Goal: Check status: Check status

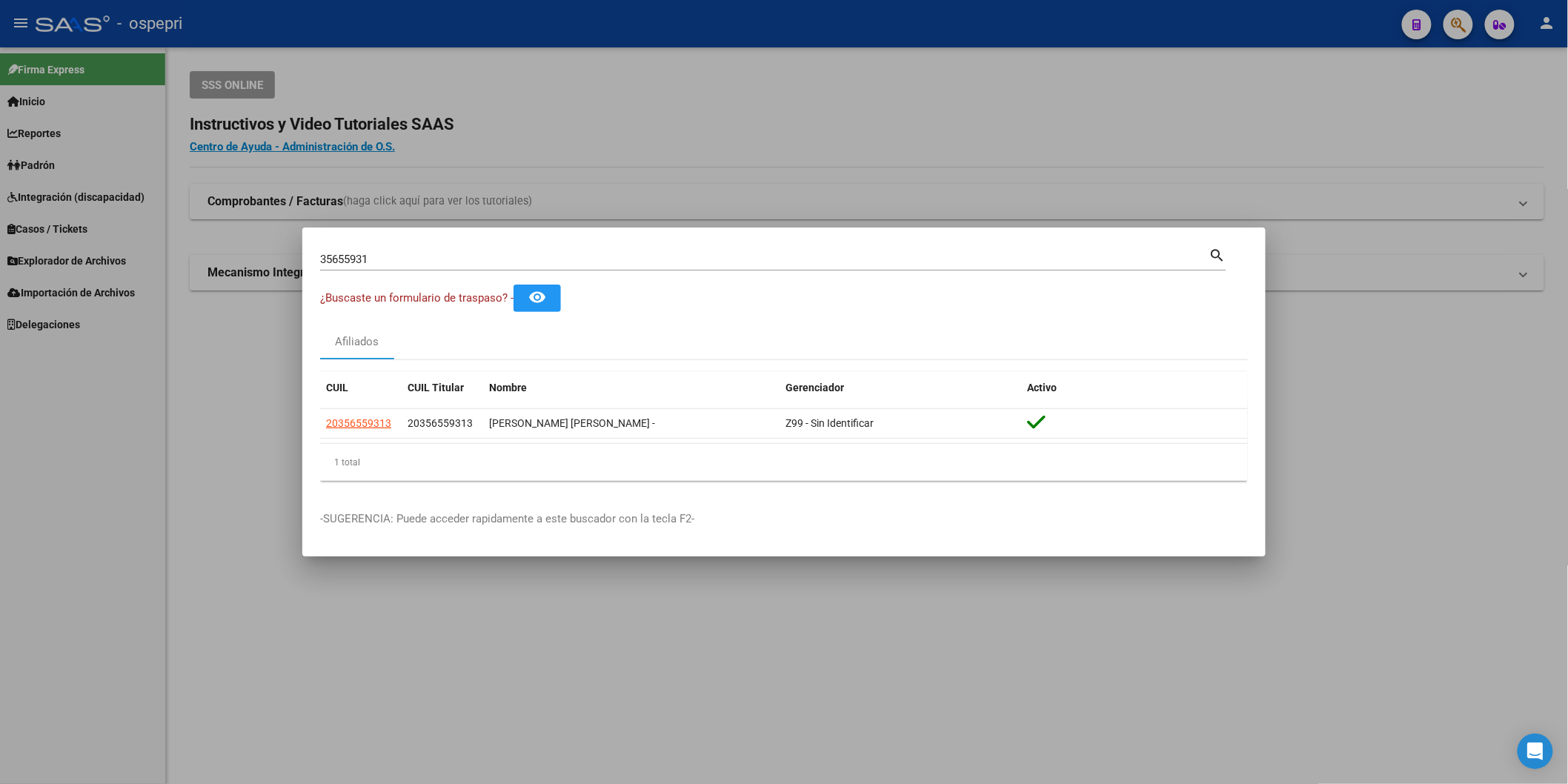
click at [476, 263] on input "35655931" at bounding box center [765, 260] width 889 height 14
paste input "1772079"
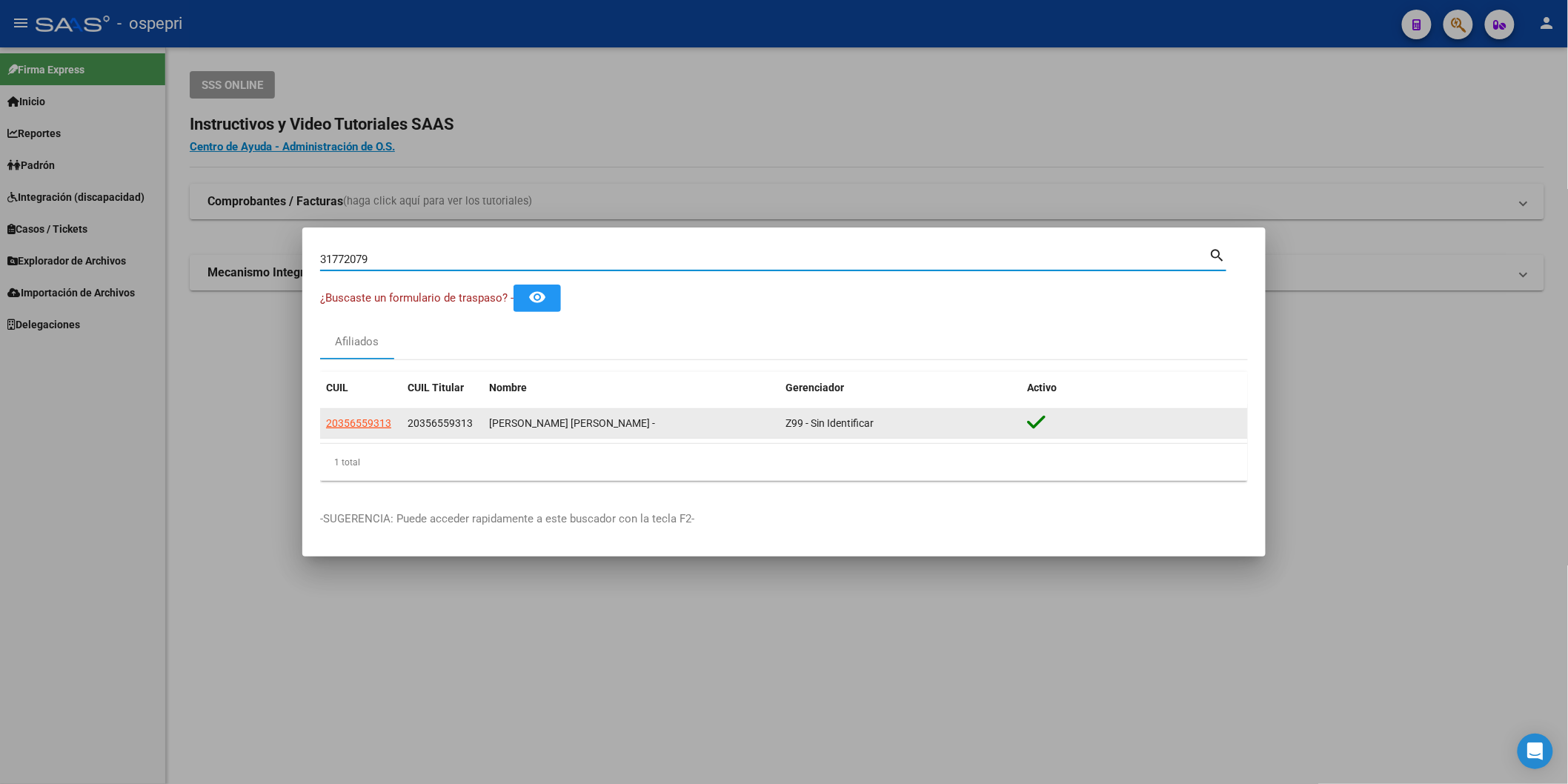
type input "31772079"
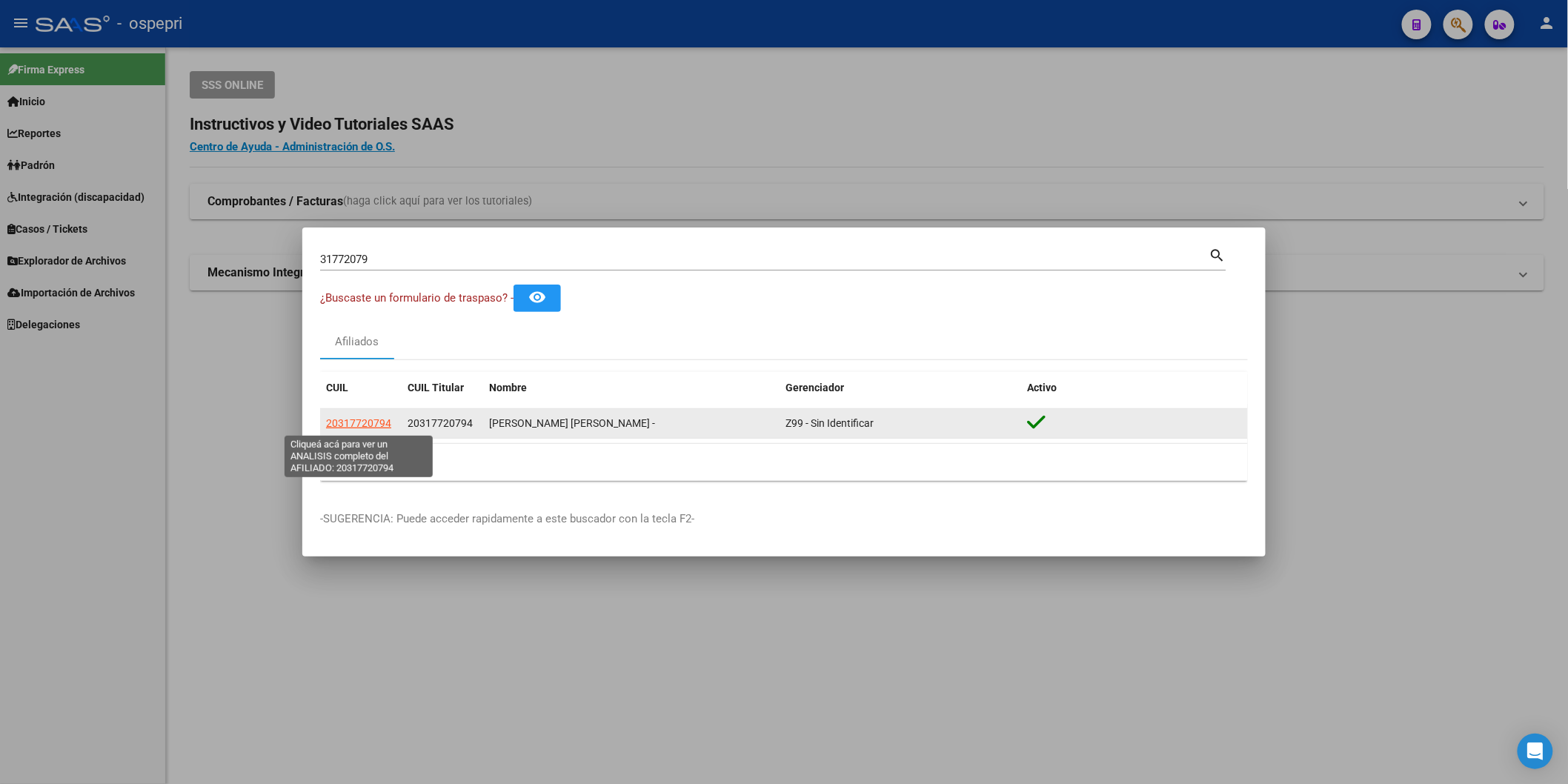
click at [355, 429] on span "20317720794" at bounding box center [359, 423] width 65 height 12
type textarea "20317720794"
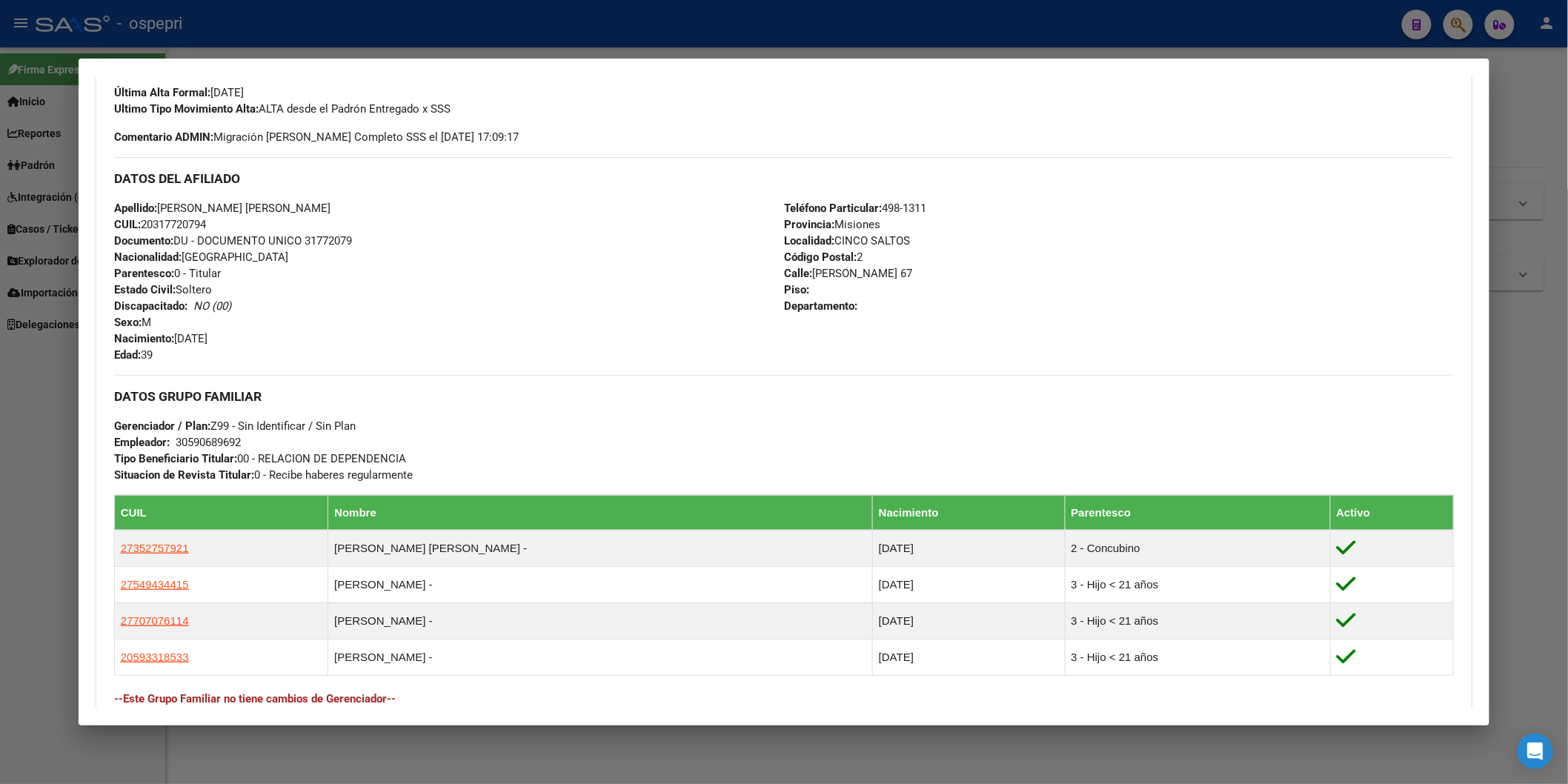
scroll to position [657, 0]
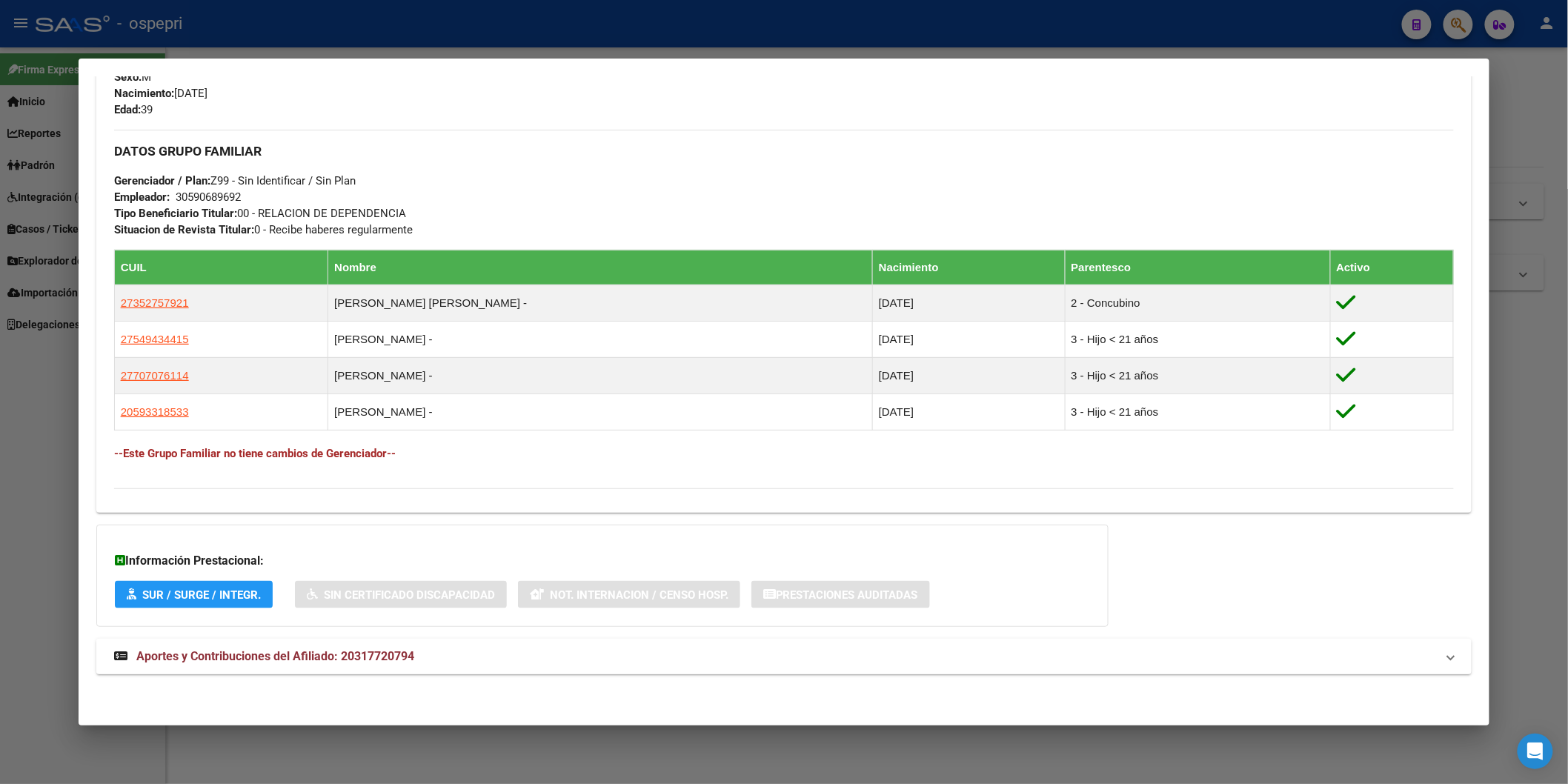
click at [394, 650] on span "Aportes y Contribuciones del Afiliado: 20317720794" at bounding box center [275, 656] width 278 height 14
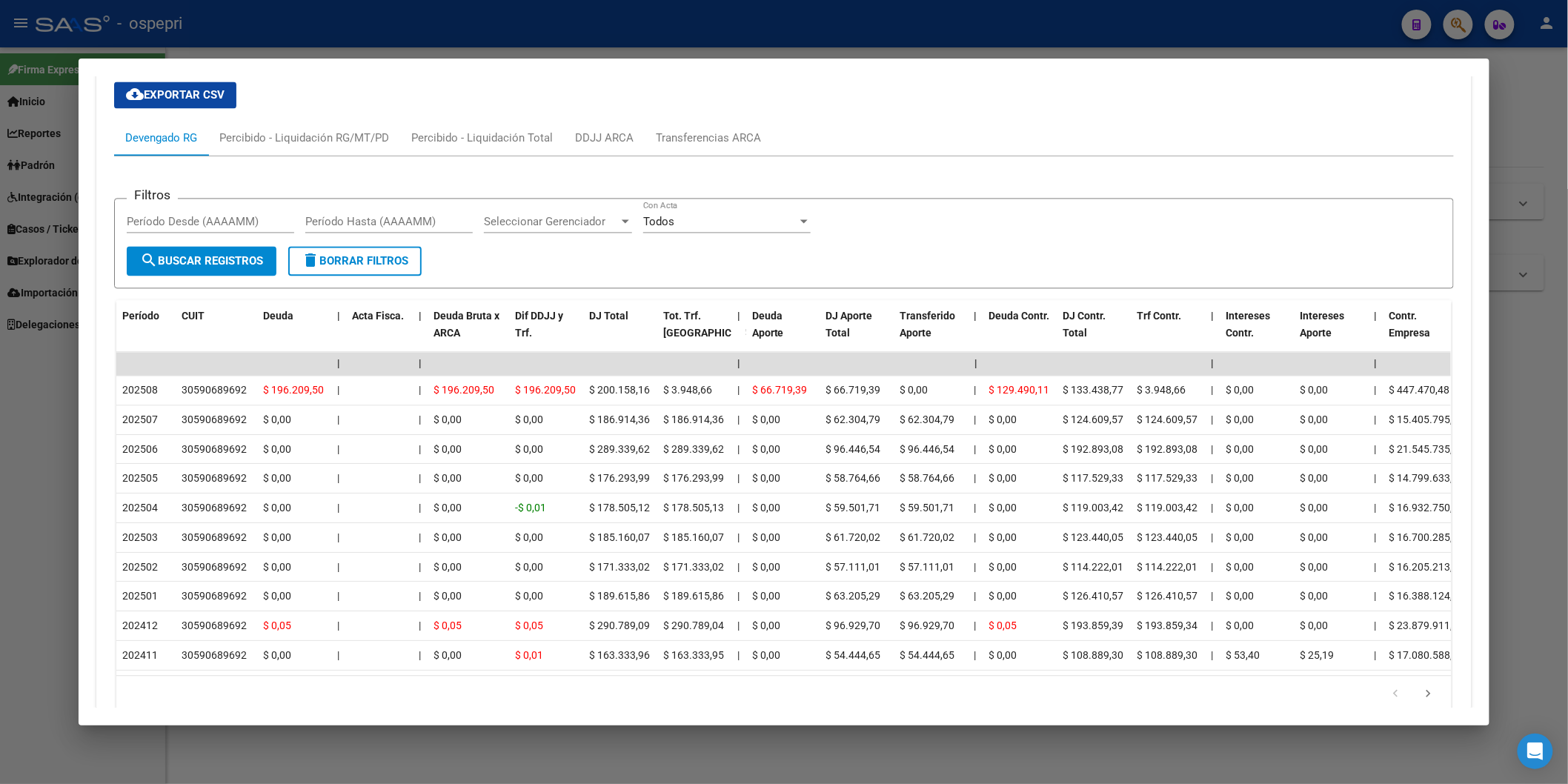
scroll to position [1315, 0]
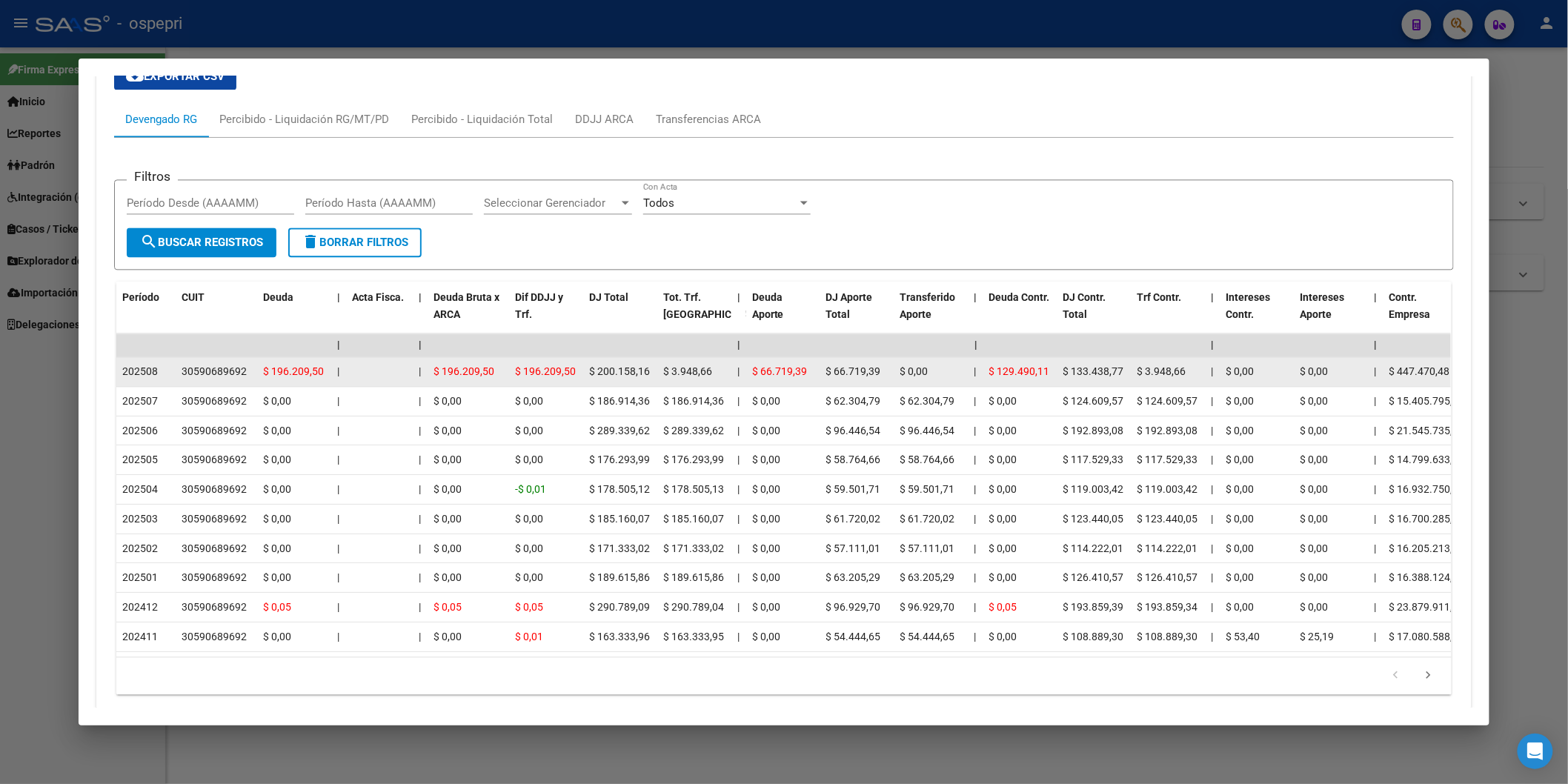
drag, startPoint x: 175, startPoint y: 369, endPoint x: 244, endPoint y: 371, distance: 69.0
click at [244, 371] on div "30590689692" at bounding box center [217, 371] width 70 height 17
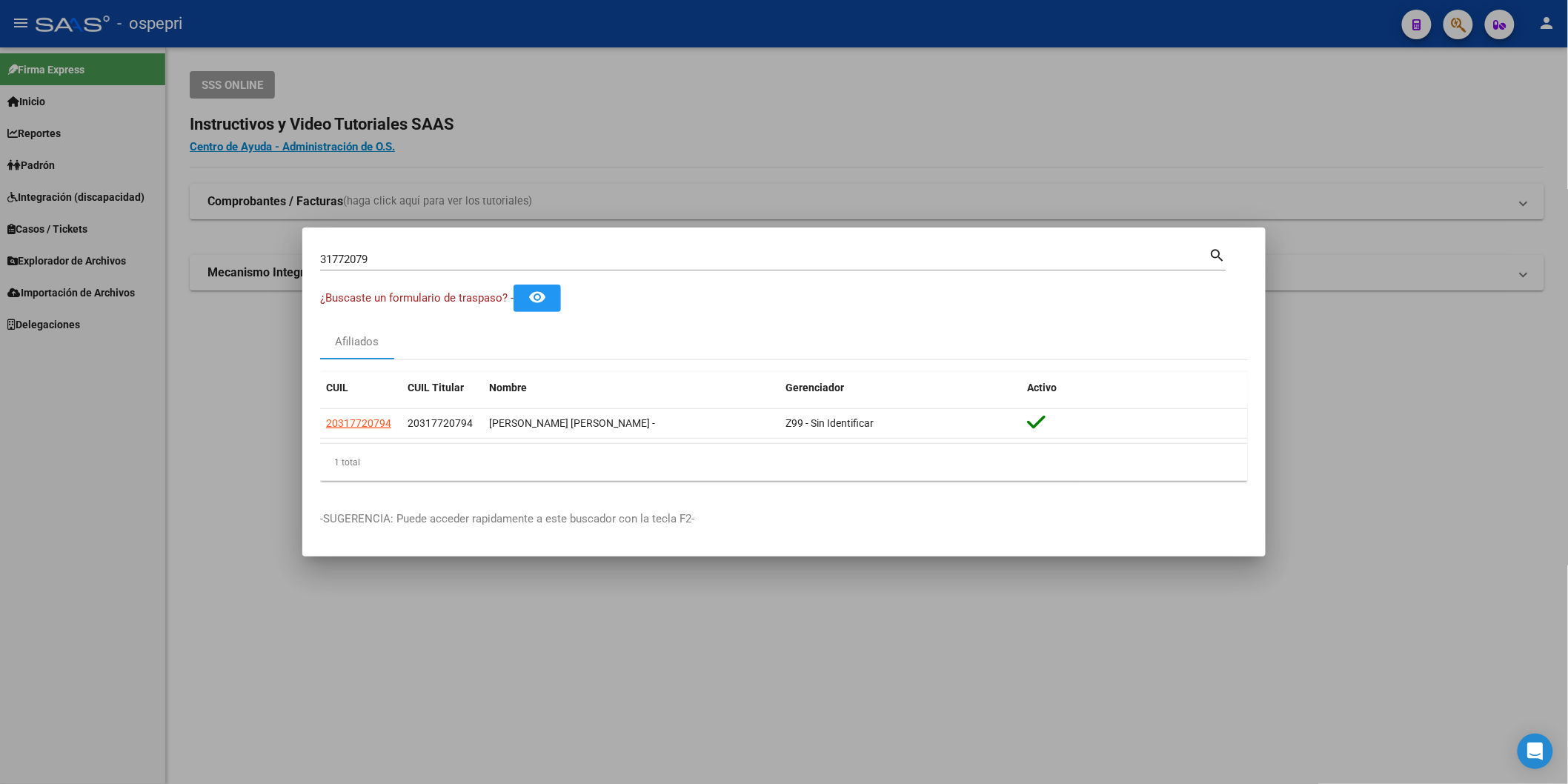
click at [527, 260] on input "31772079" at bounding box center [765, 260] width 889 height 14
paste input "43847104"
type input "43847104"
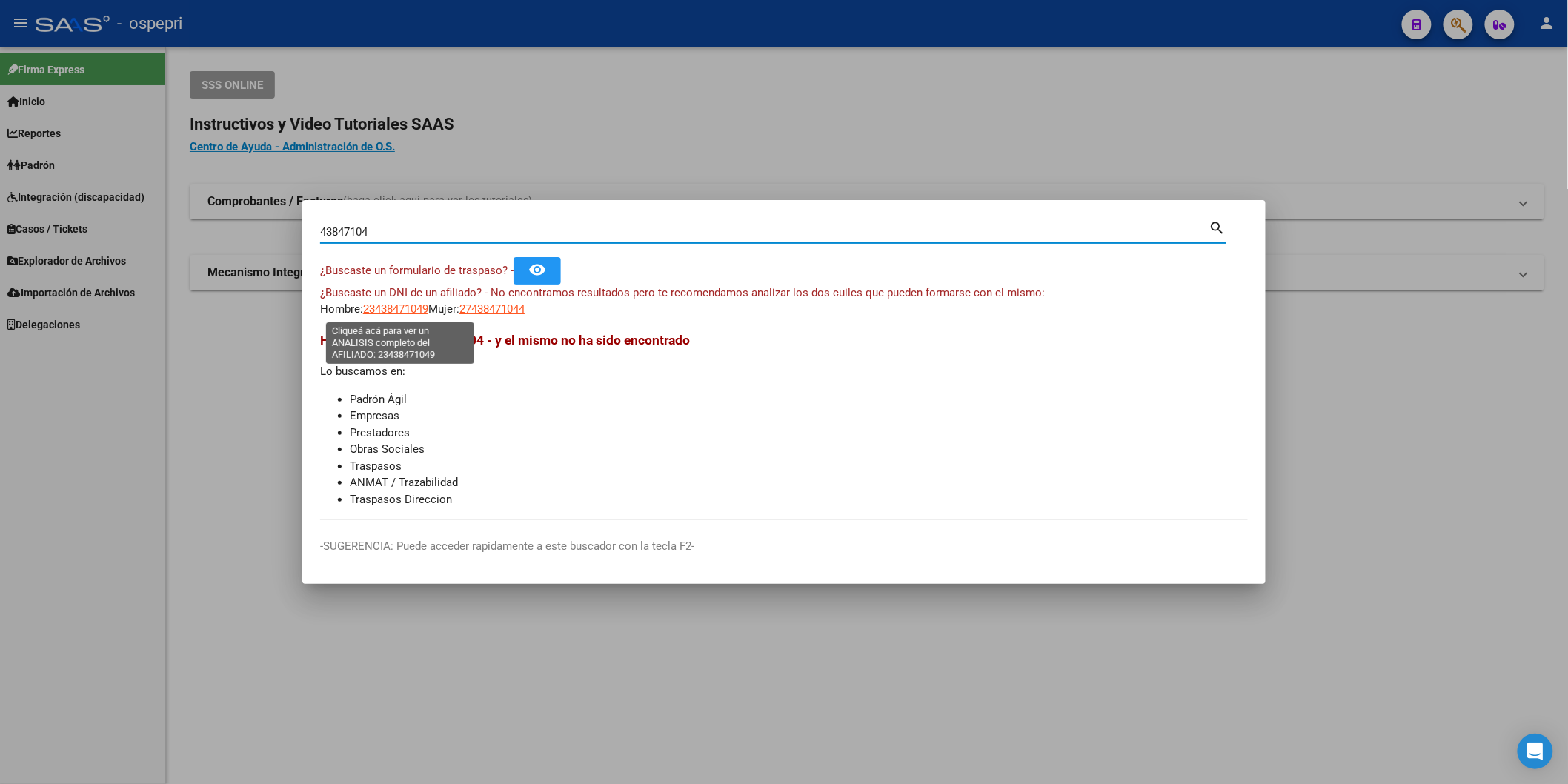
click at [412, 314] on span "23438471049" at bounding box center [396, 309] width 65 height 14
type textarea "23438471049"
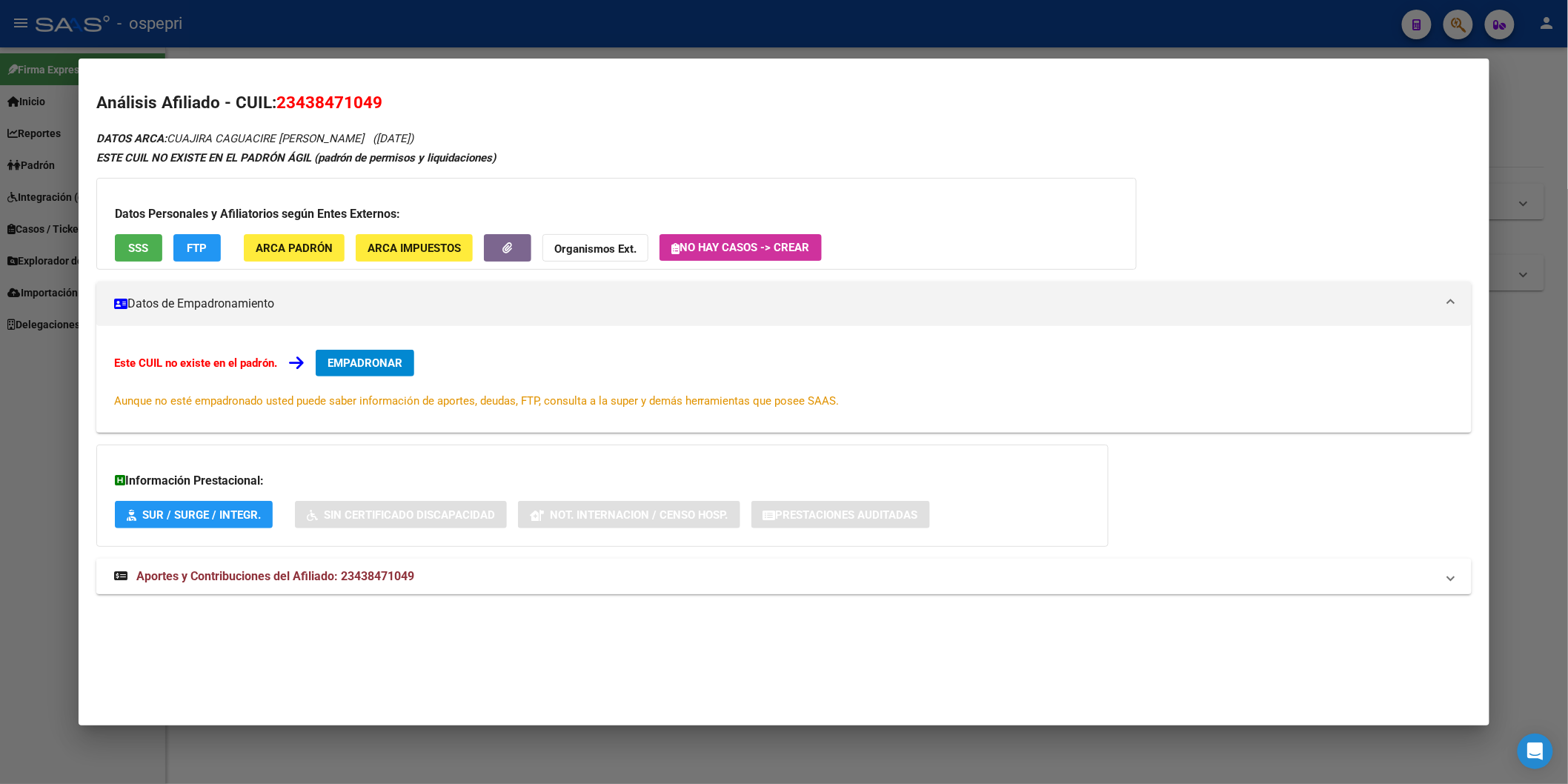
click at [354, 580] on span "Aportes y Contribuciones del Afiliado: 23438471049" at bounding box center [275, 576] width 278 height 14
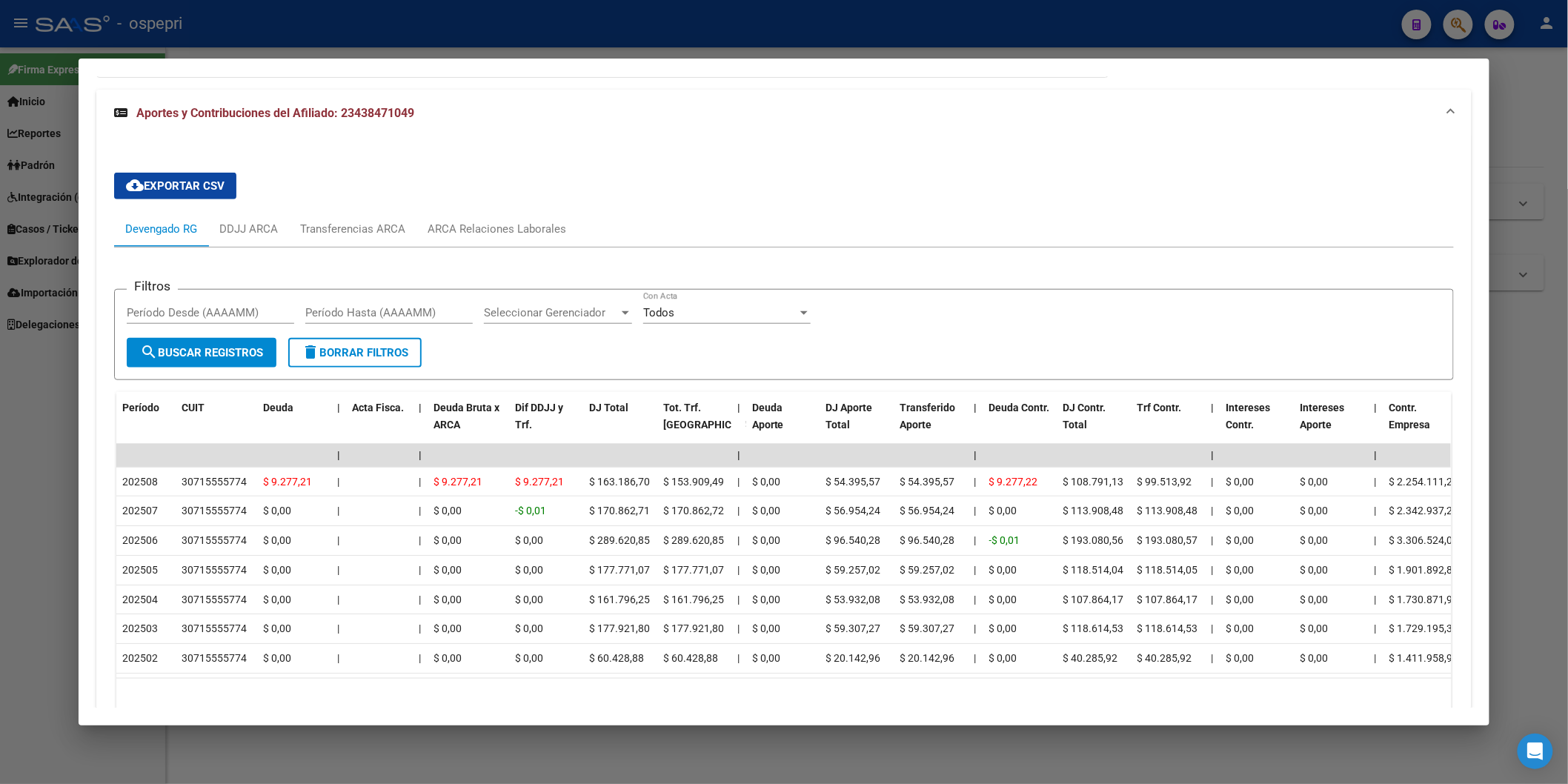
scroll to position [398, 0]
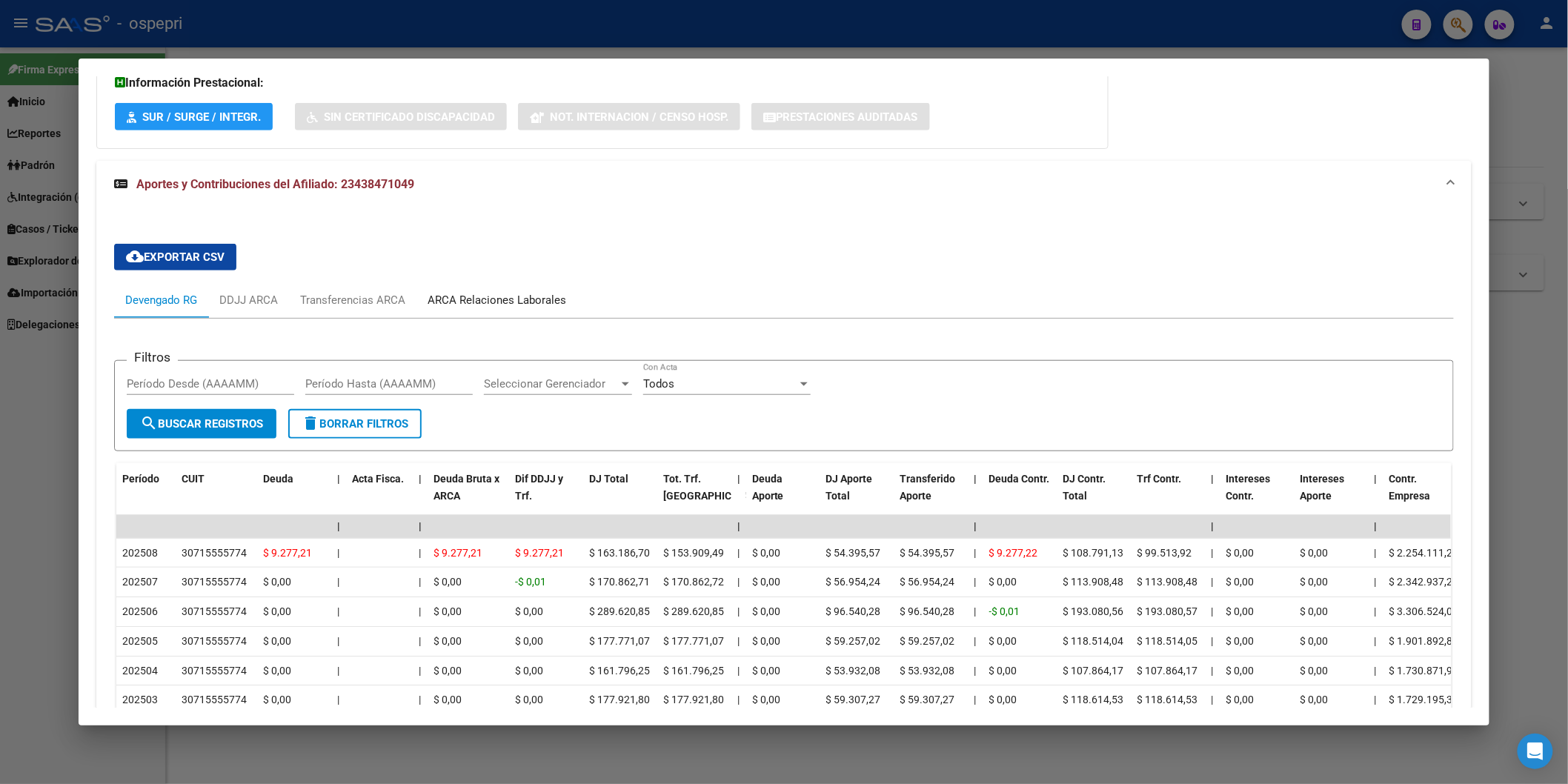
click at [552, 301] on div "ARCA Relaciones Laborales" at bounding box center [497, 300] width 139 height 16
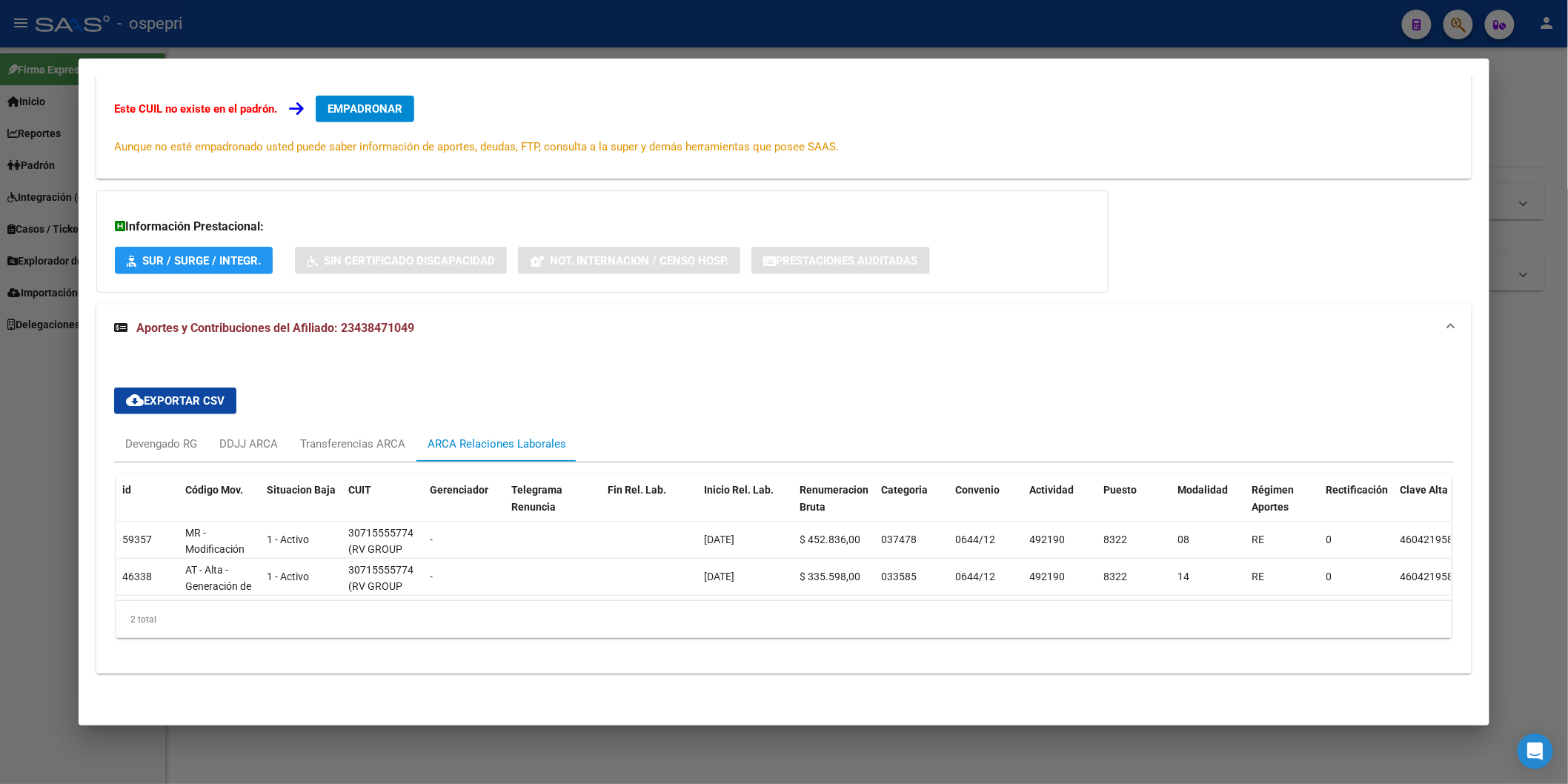
scroll to position [0, 0]
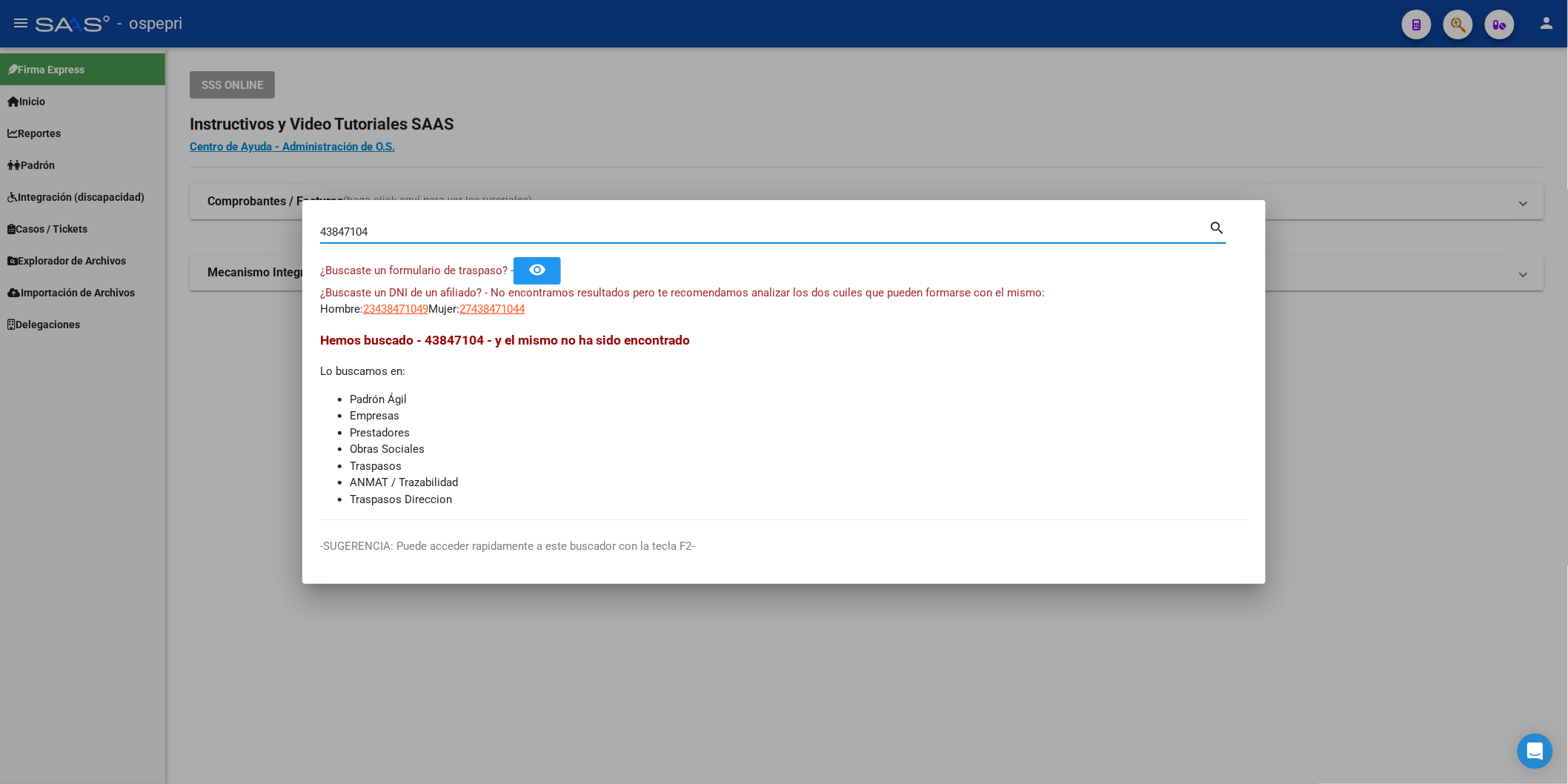
click at [508, 234] on input "43847104" at bounding box center [765, 232] width 889 height 14
type input "44230442"
click at [393, 319] on mat-dialog-content "44230442 Buscar (apellido, dni, cuil, nro traspaso, cuit, obra social) search ¿…" at bounding box center [784, 368] width 964 height 302
click at [395, 310] on span "20442304425" at bounding box center [396, 309] width 65 height 14
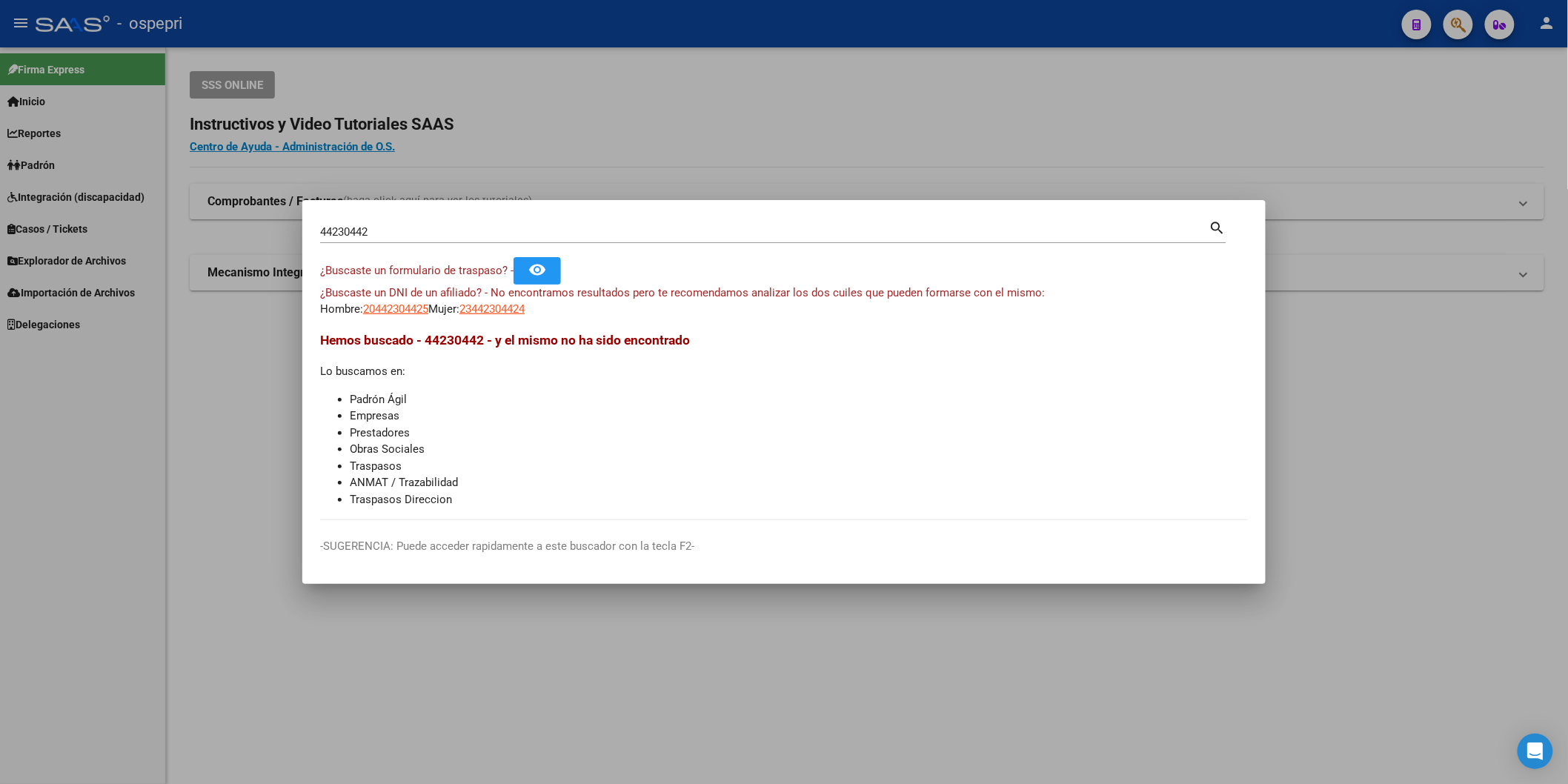
type textarea "20442304425"
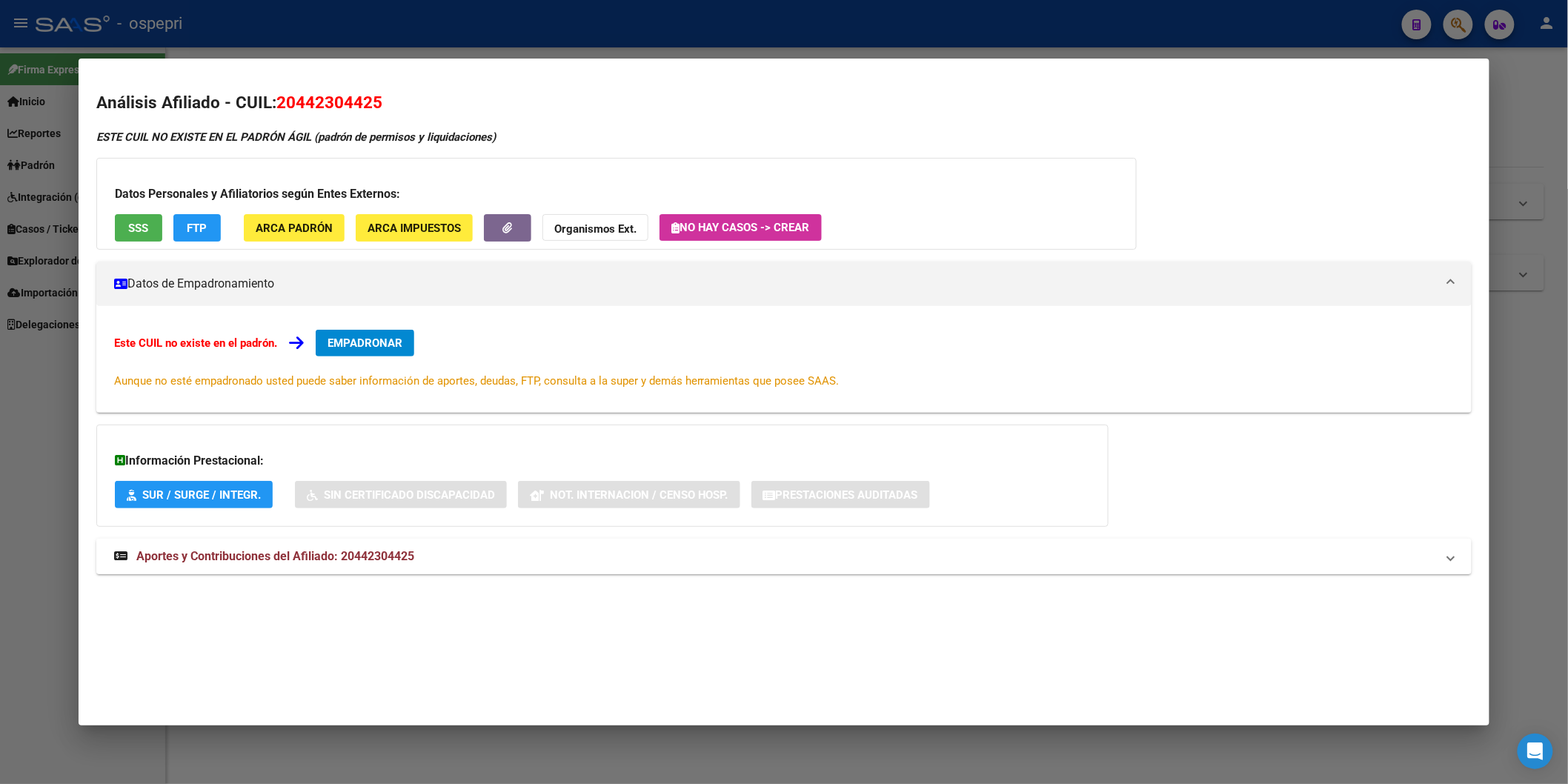
click at [379, 561] on span "Aportes y Contribuciones del Afiliado: 20442304425" at bounding box center [275, 556] width 278 height 14
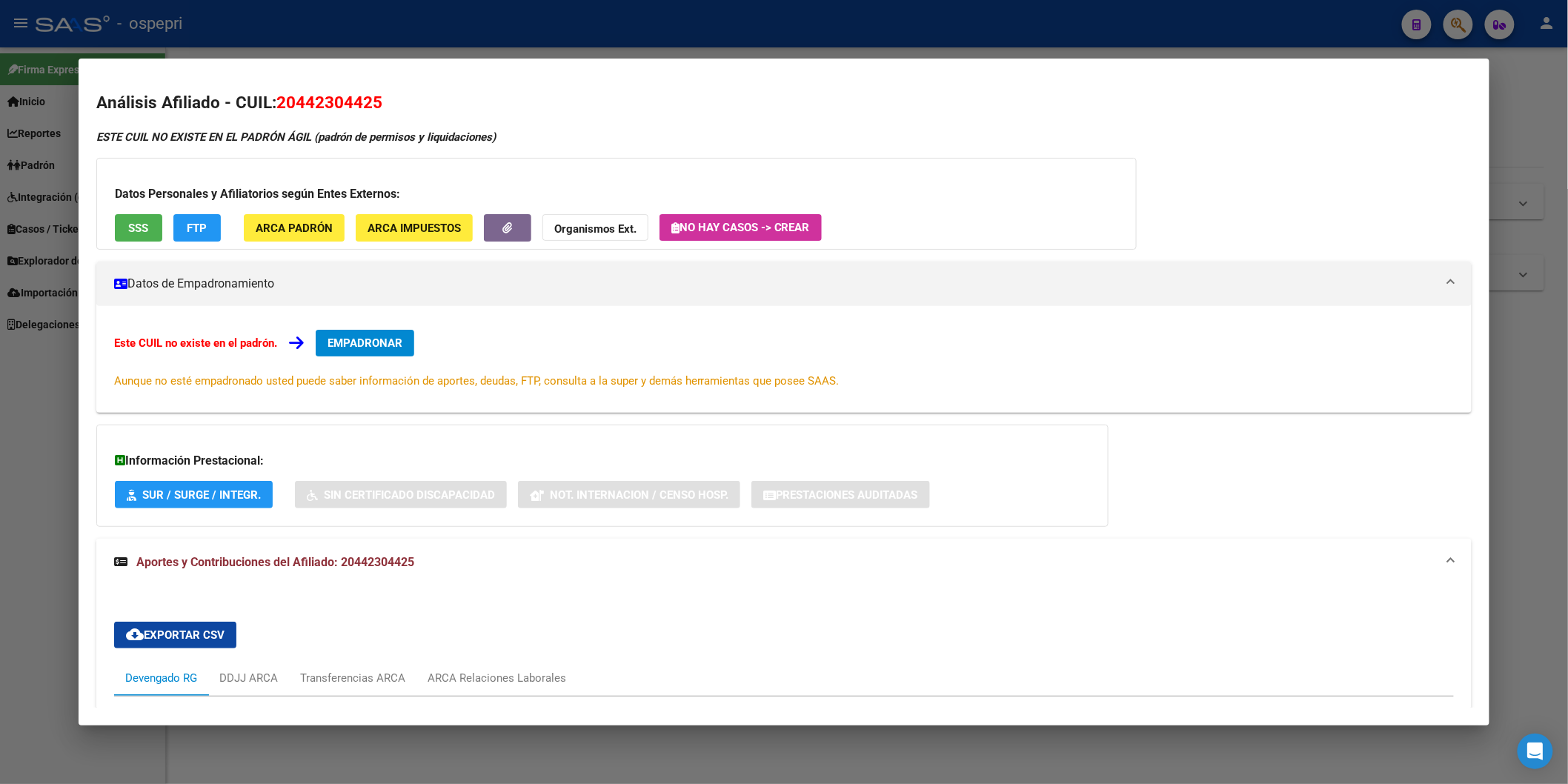
scroll to position [391, 0]
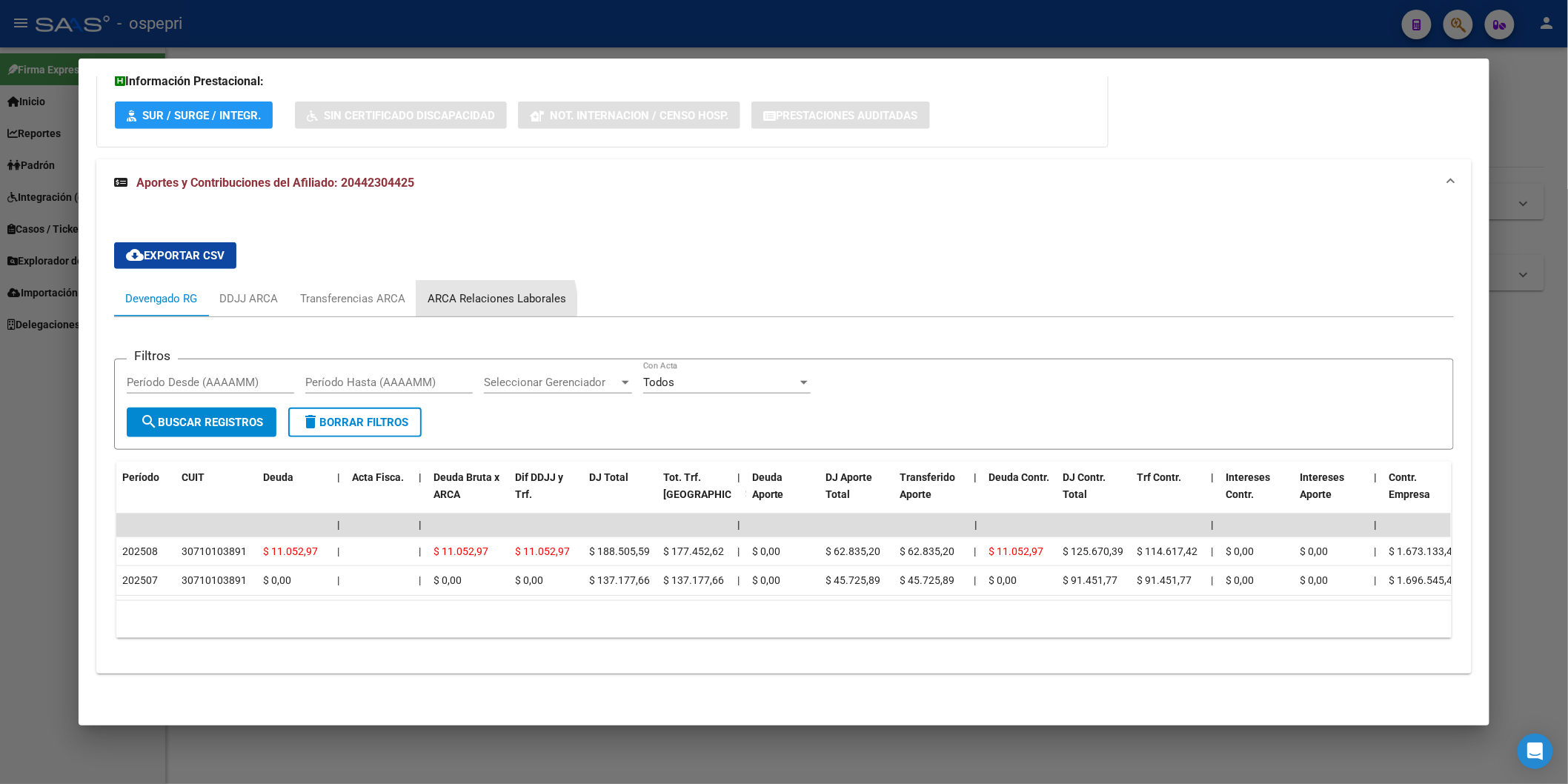
click at [485, 292] on div "ARCA Relaciones Laborales" at bounding box center [497, 298] width 139 height 16
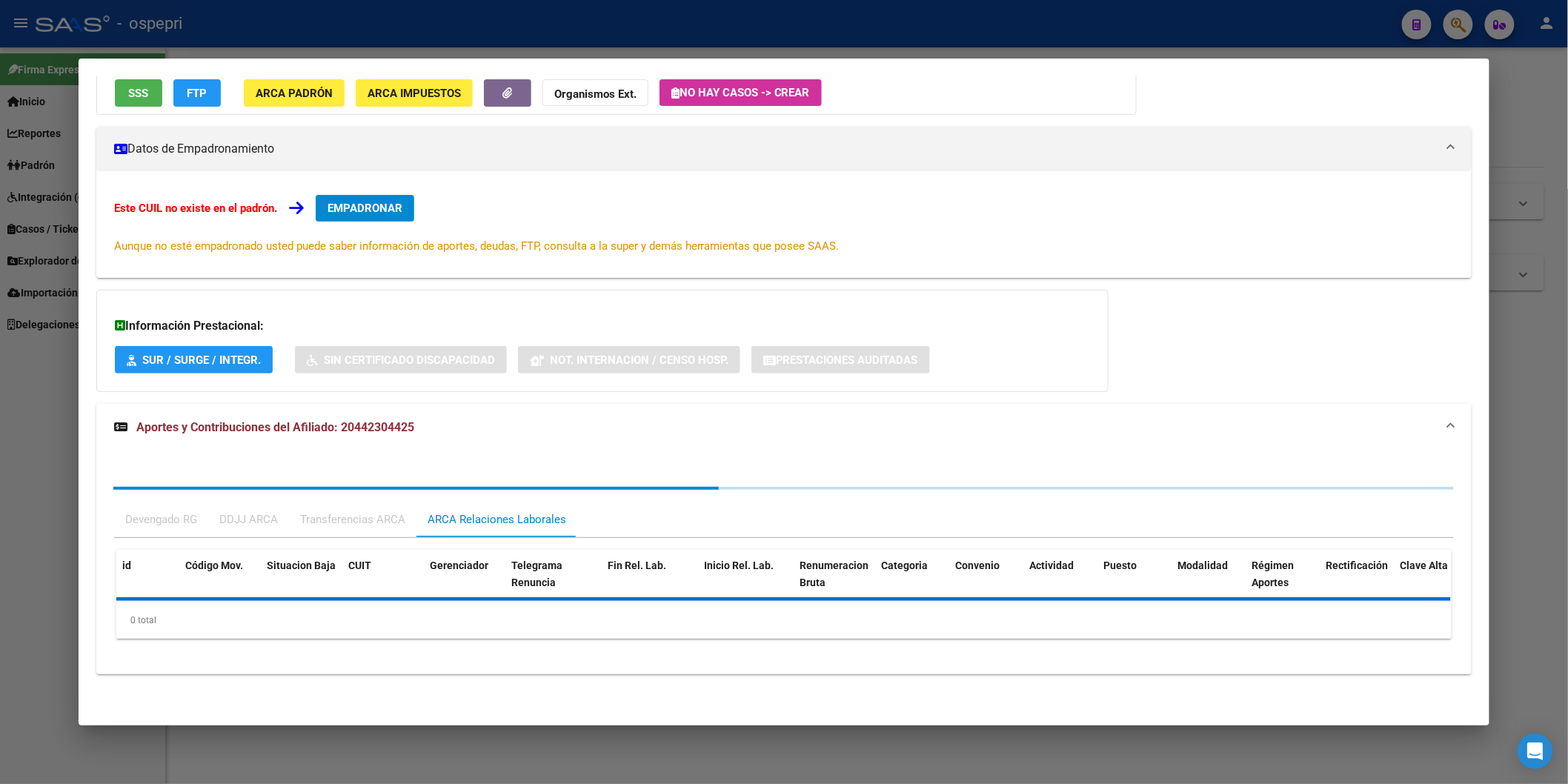
scroll to position [209, 0]
